Goal: Answer question/provide support: Share knowledge or assist other users

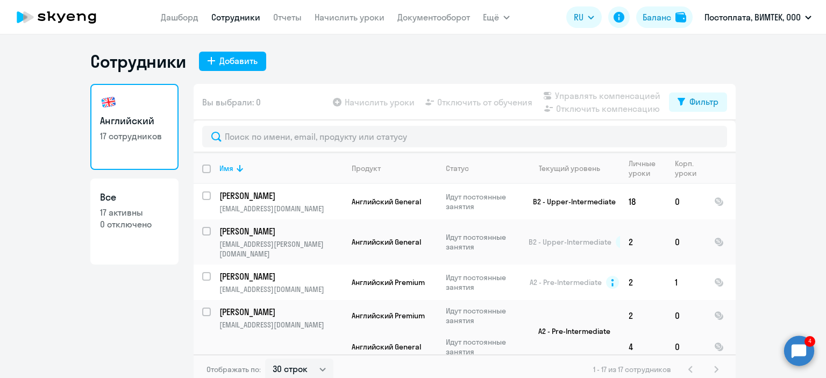
select select "30"
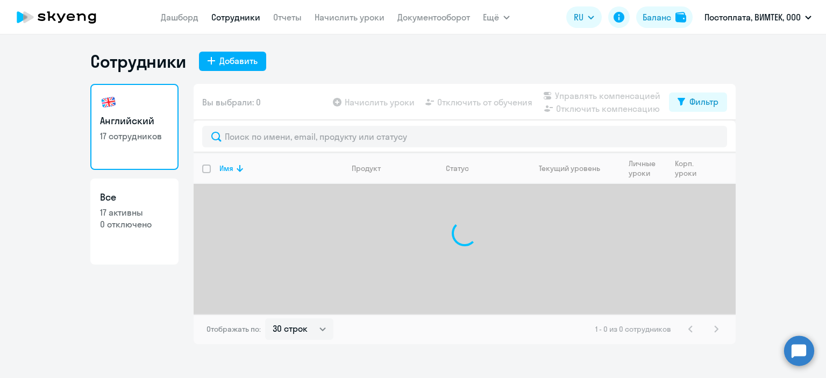
select select "30"
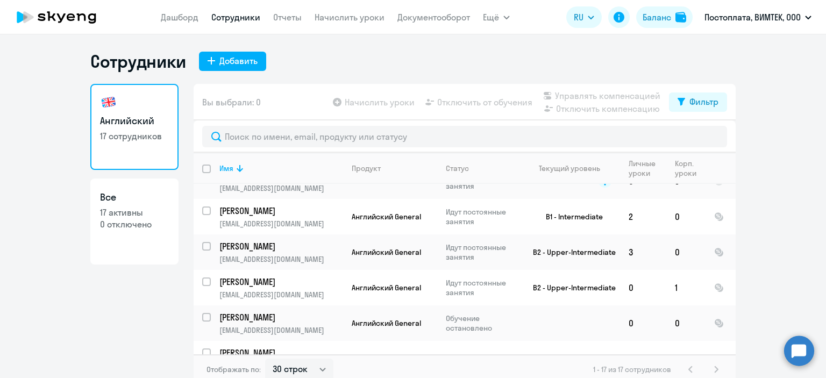
scroll to position [464, 0]
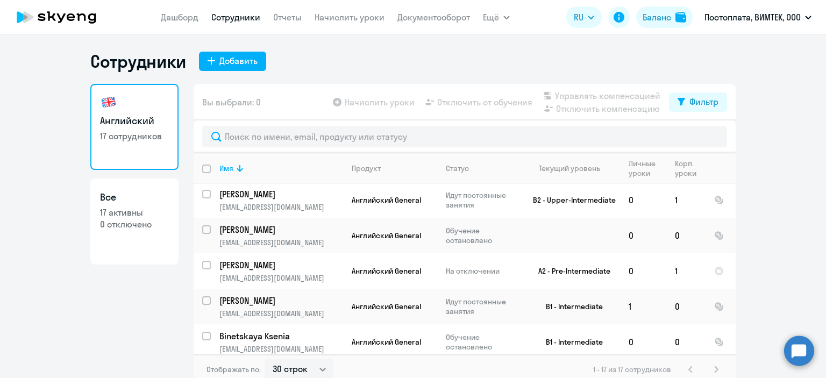
click at [795, 361] on circle at bounding box center [799, 351] width 30 height 30
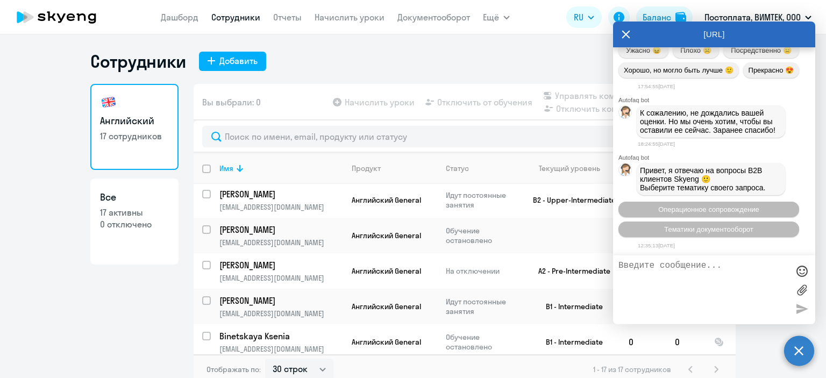
scroll to position [3389, 0]
click at [703, 286] on textarea at bounding box center [703, 290] width 170 height 58
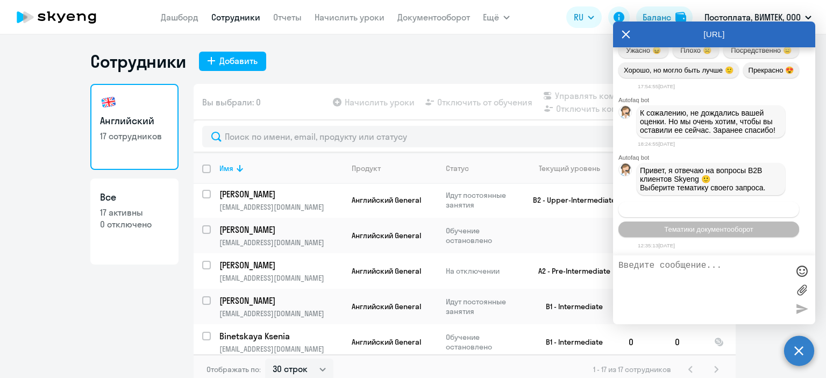
click at [710, 209] on span "Операционное сопровождение" at bounding box center [708, 209] width 101 height 8
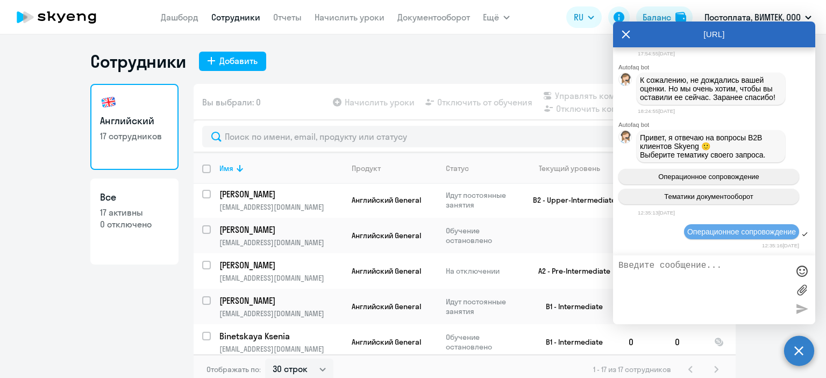
scroll to position [3487, 0]
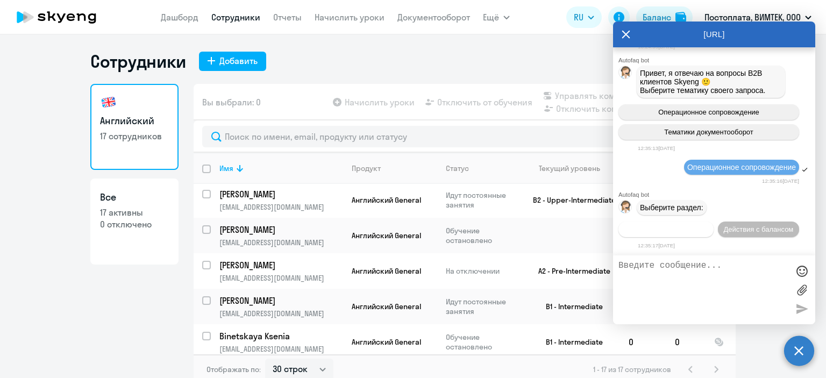
click at [682, 227] on span "Действия по сотрудникам" at bounding box center [665, 229] width 83 height 8
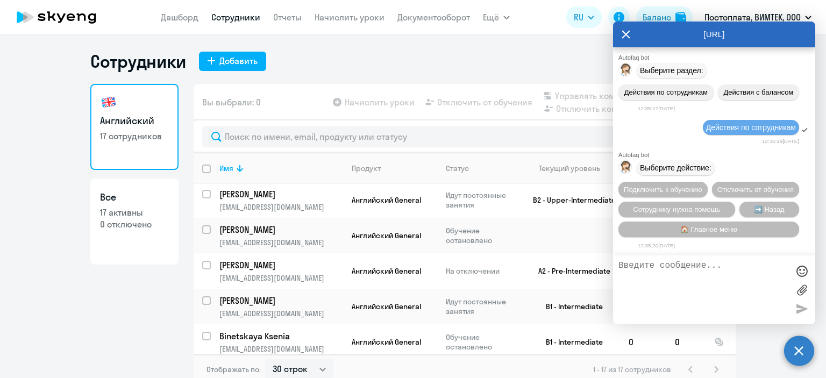
scroll to position [3648, 0]
click at [675, 209] on span "Сотруднику нужна помощь" at bounding box center [676, 209] width 87 height 8
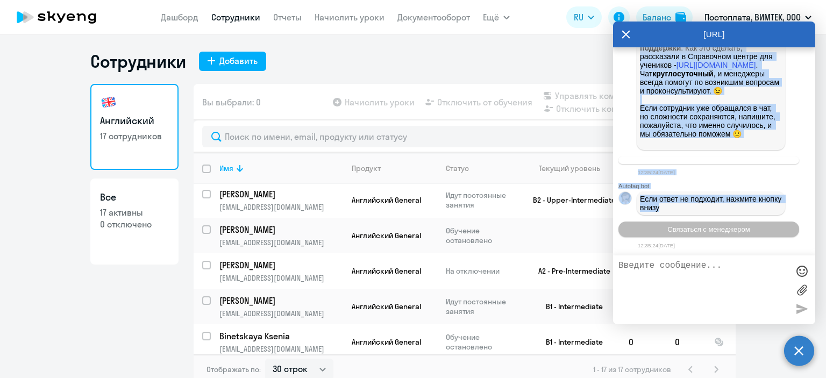
scroll to position [4033, 0]
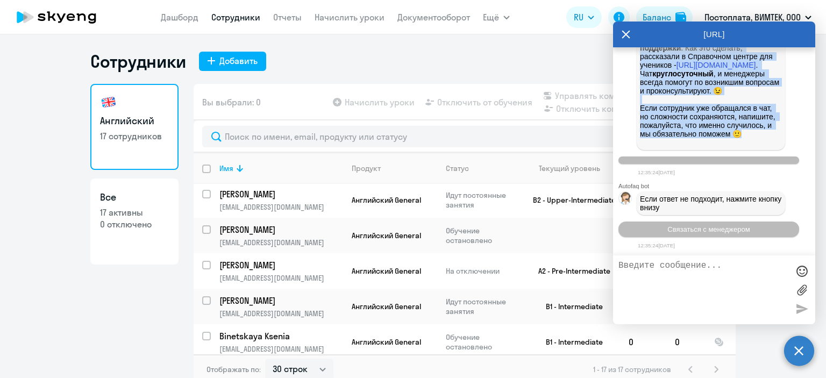
drag, startPoint x: 640, startPoint y: 70, endPoint x: 732, endPoint y: 139, distance: 114.5
click at [732, 139] on p "В личном кабинете учеников есть чат с преподавателем и чат со службой поддержки…" at bounding box center [711, 43] width 142 height 206
copy p "L ipsumd sitametc adipisci elit sed d eiusmodtempori u lab et dolorem aliquaeni…"
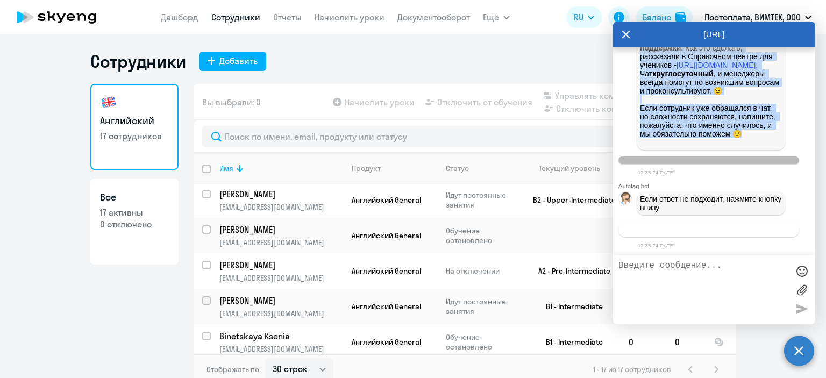
click at [717, 225] on span "Связаться с менеджером" at bounding box center [708, 229] width 82 height 8
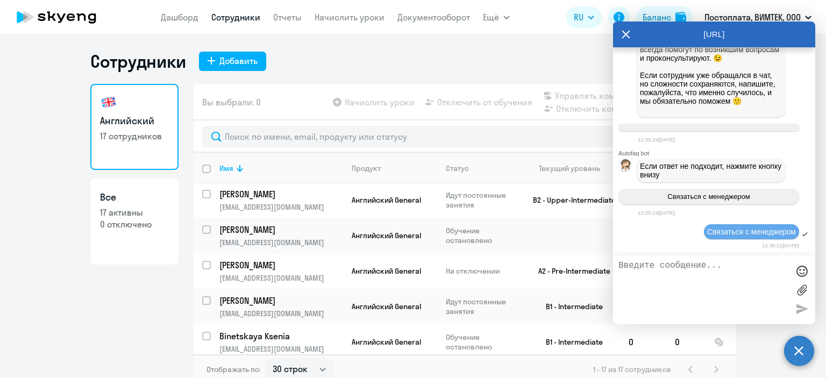
click at [675, 274] on textarea at bounding box center [703, 290] width 170 height 58
click at [644, 289] on textarea "здравствуйте! [DATE] подключила к обучению [PERSON_NAME] Захру - у нее" at bounding box center [703, 290] width 170 height 58
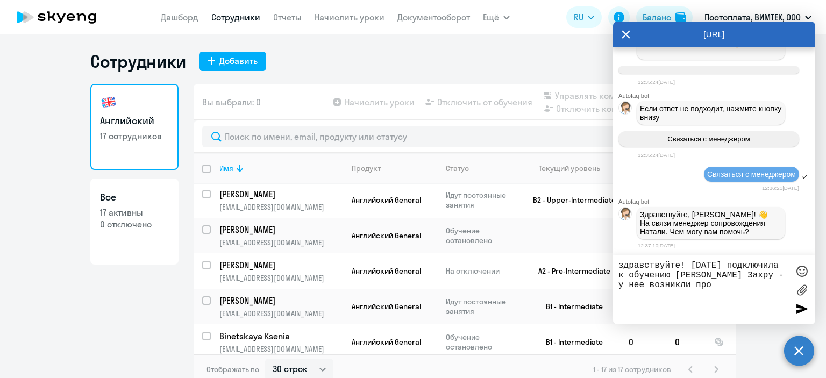
scroll to position [4127, 0]
type textarea "здравствуйте! [DATE] подключила к обучению [PERSON_NAME] Захру - у нее возникли…"
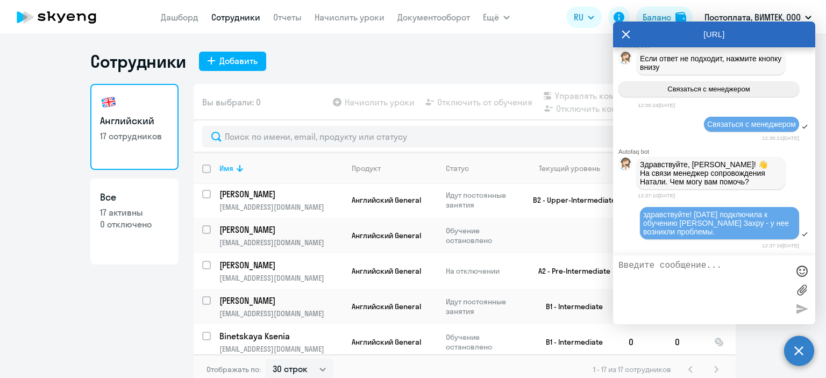
scroll to position [4178, 0]
click at [801, 286] on label at bounding box center [802, 290] width 16 height 16
click at [0, 0] on input "file" at bounding box center [0, 0] width 0 height 0
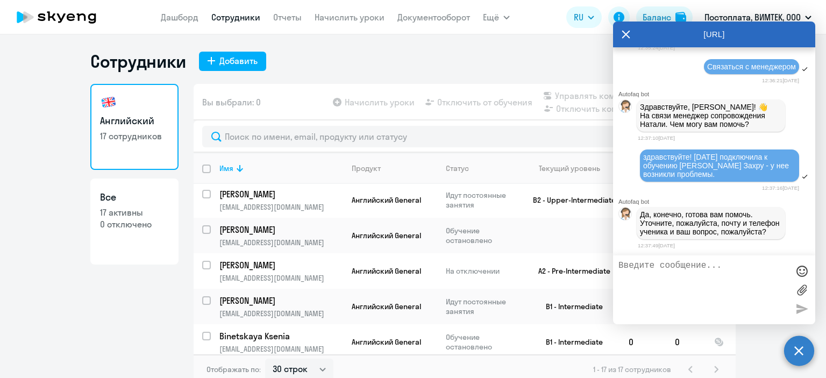
click at [696, 283] on textarea at bounding box center [703, 290] width 170 height 58
type textarea "У"
click at [744, 281] on textarea "у нее при входе в ЛК просто белый экран и на почте" at bounding box center [703, 290] width 170 height 58
type textarea "у нее при входе в ЛК просто белый экран и на почте выдает ошибку"
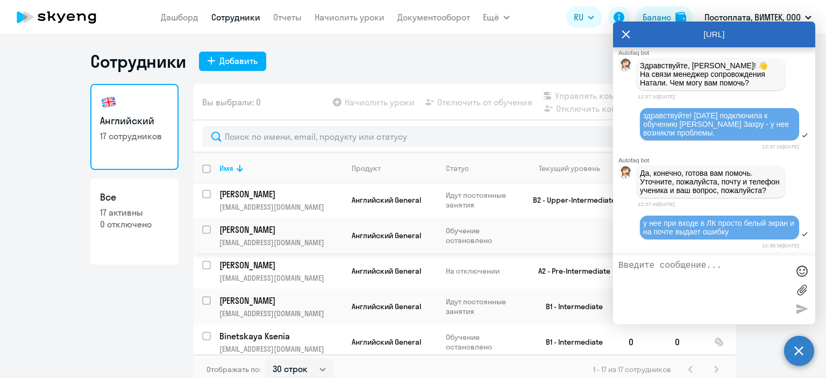
click at [280, 228] on p "[PERSON_NAME]" at bounding box center [280, 230] width 122 height 12
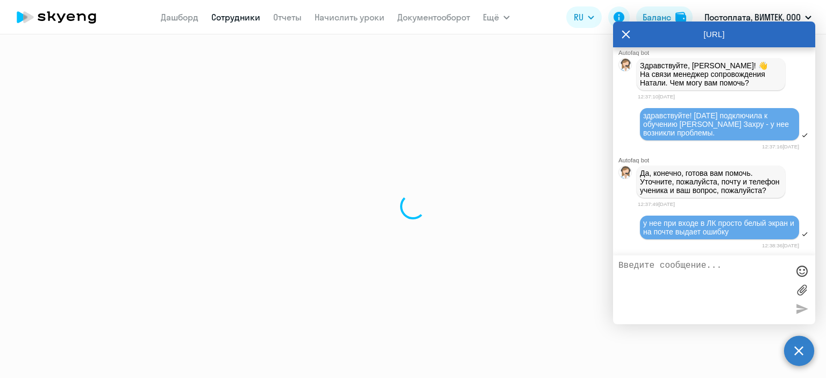
select select "english"
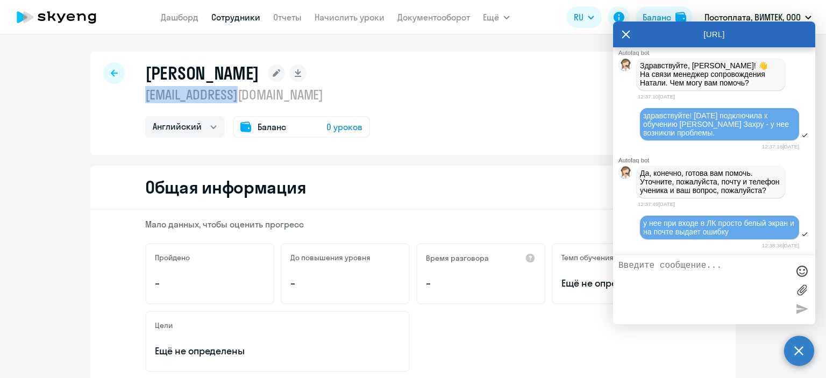
drag, startPoint x: 237, startPoint y: 101, endPoint x: 138, endPoint y: 97, distance: 99.6
click at [138, 97] on div "[PERSON_NAME] [EMAIL_ADDRESS][DOMAIN_NAME] Английский Баланс 0 уроков" at bounding box center [412, 103] width 645 height 103
drag, startPoint x: 159, startPoint y: 98, endPoint x: 694, endPoint y: 268, distance: 561.5
click at [694, 268] on textarea at bounding box center [703, 290] width 170 height 58
paste textarea "L ipsumd sitametc adipisci elit sed d eiusmodtempori u lab et dolorem aliquaeni…"
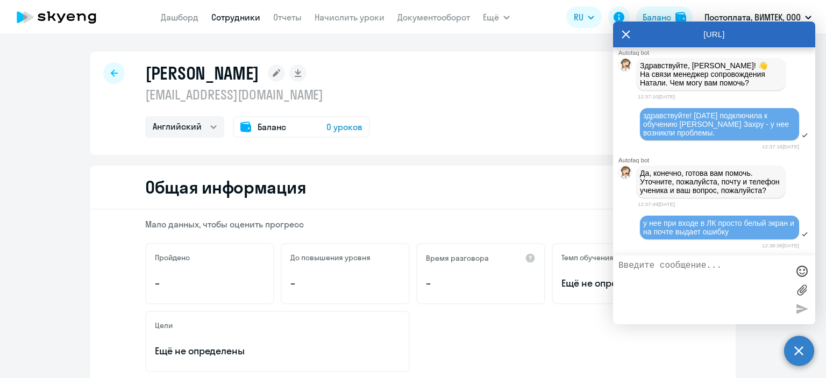
type textarea "L ipsumd sitametc adipisci elit sed d eiusmodtempori u lab et dolorem aliquaeni…"
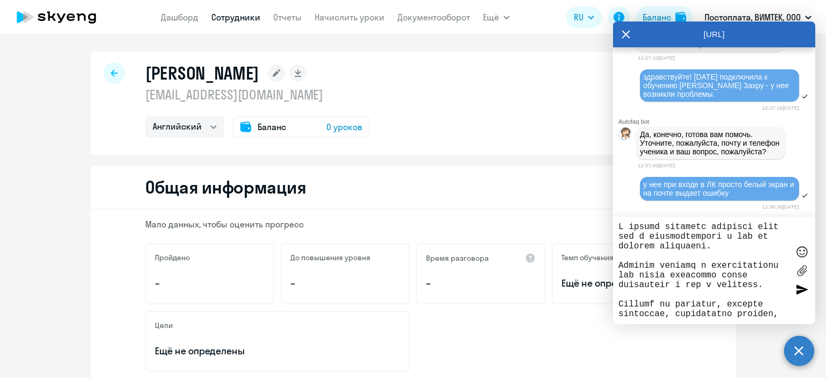
drag, startPoint x: 746, startPoint y: 311, endPoint x: 622, endPoint y: 175, distance: 184.2
click at [619, 175] on div "[URL] Autofaq bot Привет, я отвечаю на вопросы B2B клиентов Skyeng 🙂 Выберите т…" at bounding box center [714, 173] width 202 height 303
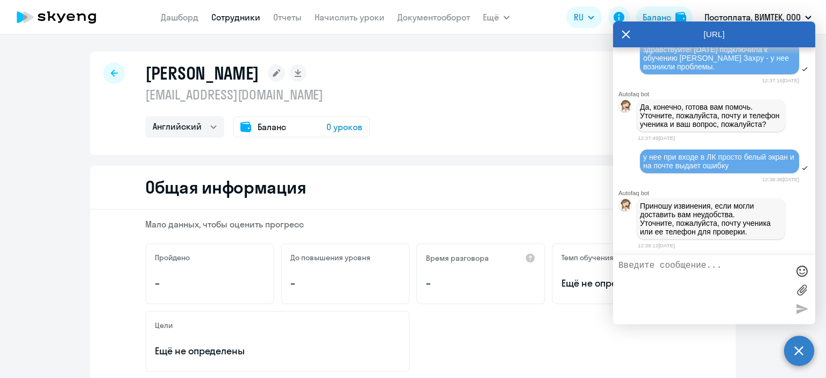
scroll to position [4357, 0]
click at [657, 277] on textarea at bounding box center [703, 290] width 170 height 58
paste textarea "89654338306"
click at [637, 279] on textarea "89654338306" at bounding box center [703, 290] width 170 height 58
paste textarea "[EMAIL_ADDRESS][DOMAIN_NAME]"
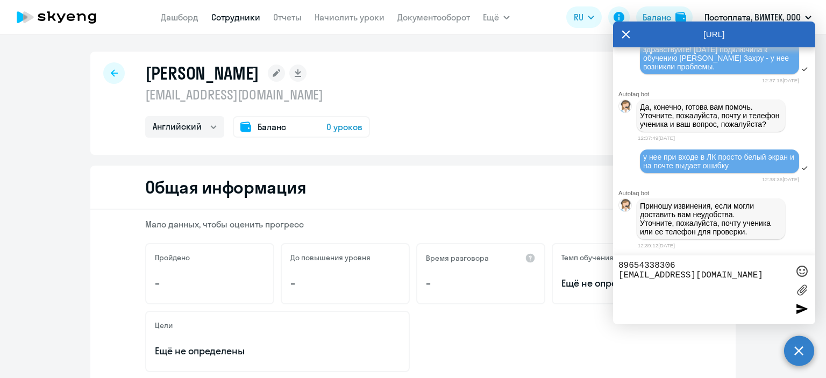
click at [619, 267] on textarea "89654338306 [EMAIL_ADDRESS][DOMAIN_NAME]" at bounding box center [703, 290] width 170 height 58
type textarea "да, конечно: 89654338306 [EMAIL_ADDRESS][DOMAIN_NAME]"
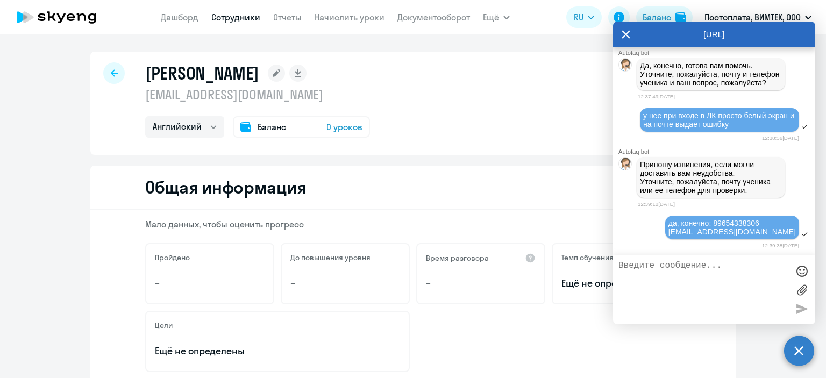
scroll to position [4399, 0]
type textarea "спасибо за помощь!"
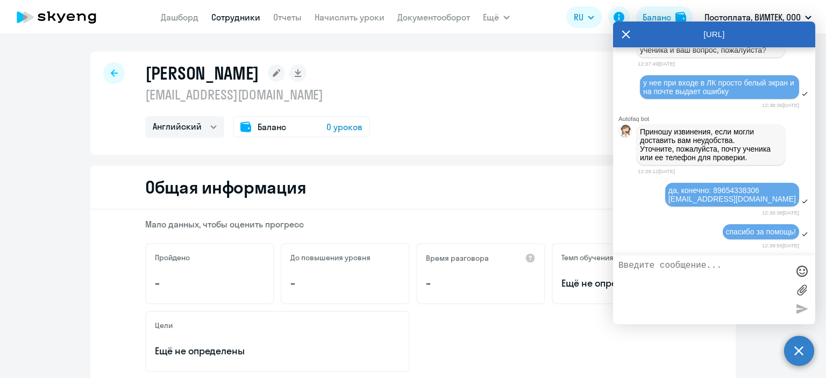
scroll to position [4433, 0]
